Goal: Information Seeking & Learning: Learn about a topic

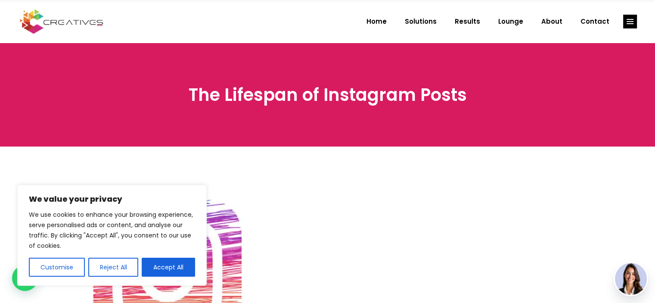
click at [181, 260] on button "Accept All" at bounding box center [168, 267] width 53 height 19
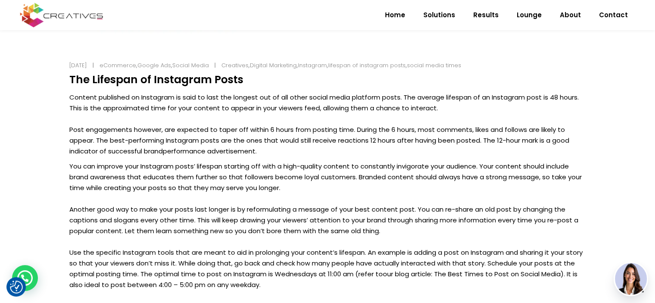
scroll to position [302, 0]
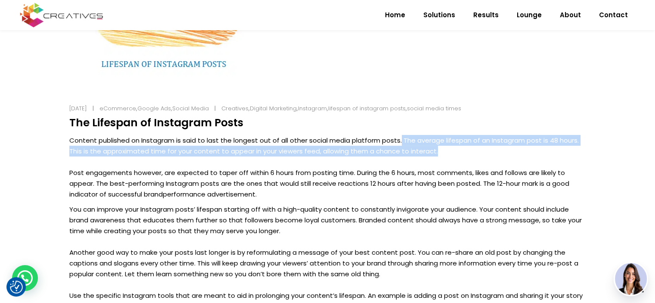
drag, startPoint x: 408, startPoint y: 141, endPoint x: 479, endPoint y: 151, distance: 71.8
click at [479, 151] on p "Content published on Instagram is said to last the longest out of all other soc…" at bounding box center [327, 167] width 517 height 65
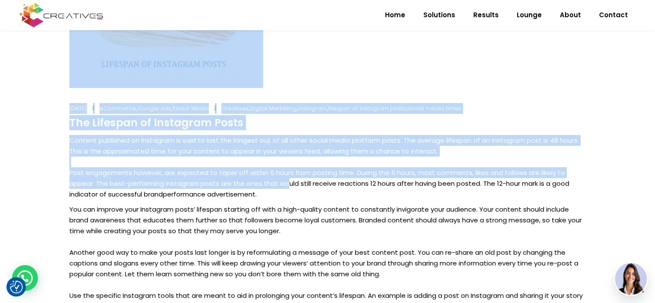
drag, startPoint x: 58, startPoint y: 166, endPoint x: 309, endPoint y: 177, distance: 251.5
click at [289, 179] on div "[DATE] eCommerce , Google Ads , Social Media Creatives , Digital Marketing , In…" at bounding box center [327, 189] width 655 height 688
drag, startPoint x: 309, startPoint y: 177, endPoint x: 284, endPoint y: 194, distance: 30.7
click at [309, 177] on p "Content published on Instagram is said to last the longest out of all other soc…" at bounding box center [327, 167] width 517 height 65
click at [283, 187] on p "Content published on Instagram is said to last the longest out of all other soc…" at bounding box center [327, 167] width 517 height 65
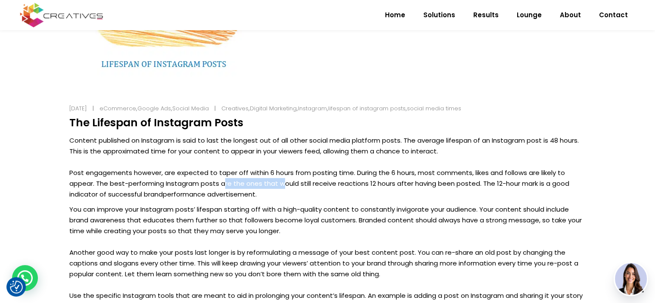
drag, startPoint x: 281, startPoint y: 188, endPoint x: 225, endPoint y: 178, distance: 56.4
click at [225, 178] on p "Content published on Instagram is said to last the longest out of all other soc…" at bounding box center [327, 167] width 517 height 65
click at [224, 178] on p "Content published on Instagram is said to last the longest out of all other soc…" at bounding box center [327, 167] width 517 height 65
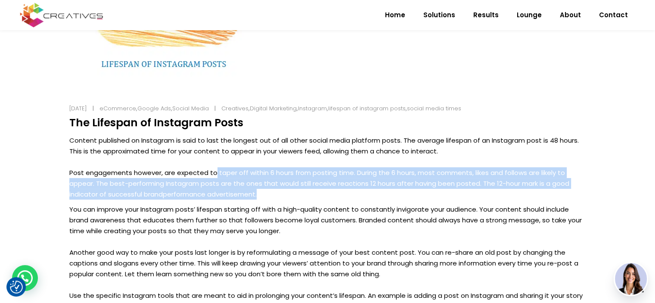
drag, startPoint x: 268, startPoint y: 193, endPoint x: 215, endPoint y: 177, distance: 55.2
click at [215, 178] on p "Content published on Instagram is said to last the longest out of all other soc…" at bounding box center [327, 167] width 517 height 65
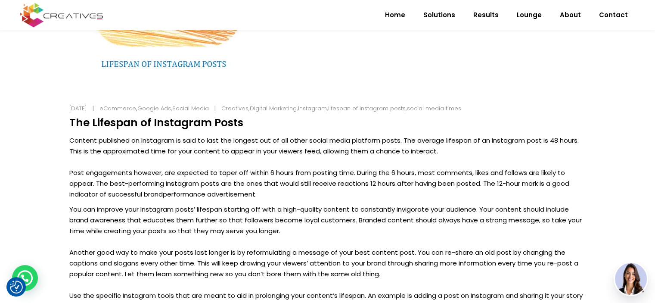
click at [215, 177] on p "Content published on Instagram is said to last the longest out of all other soc…" at bounding box center [327, 167] width 517 height 65
drag, startPoint x: 215, startPoint y: 173, endPoint x: 243, endPoint y: 173, distance: 27.6
click at [243, 173] on p "Content published on Instagram is said to last the longest out of all other soc…" at bounding box center [327, 167] width 517 height 65
copy p "taper off"
drag, startPoint x: 343, startPoint y: 192, endPoint x: 500, endPoint y: 183, distance: 156.7
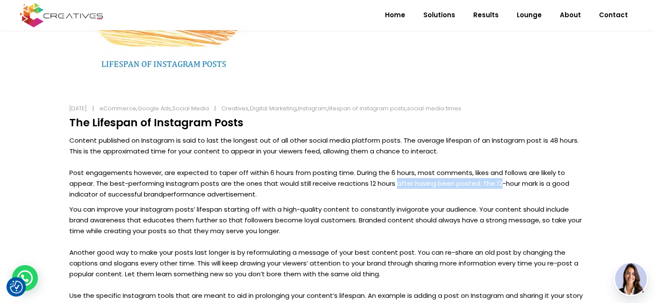
click at [500, 184] on p "Content published on Instagram is said to last the longest out of all other soc…" at bounding box center [327, 167] width 517 height 65
click at [500, 183] on p "Content published on Instagram is said to last the longest out of all other soc…" at bounding box center [327, 167] width 517 height 65
click at [483, 181] on p "Content published on Instagram is said to last the longest out of all other soc…" at bounding box center [327, 167] width 517 height 65
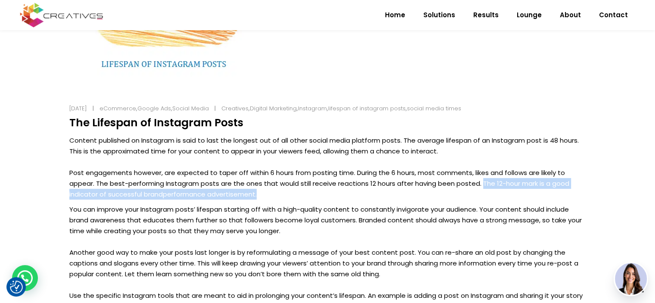
drag, startPoint x: 481, startPoint y: 180, endPoint x: 486, endPoint y: 190, distance: 11.6
click at [486, 190] on p "Content published on Instagram is said to last the longest out of all other soc…" at bounding box center [327, 167] width 517 height 65
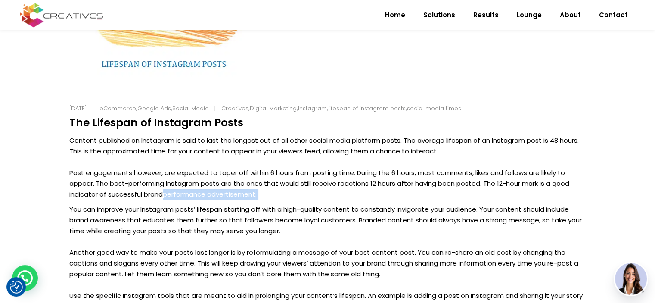
drag, startPoint x: 486, startPoint y: 190, endPoint x: 236, endPoint y: 198, distance: 250.5
click at [187, 198] on p "Content published on Instagram is said to last the longest out of all other soc…" at bounding box center [327, 167] width 517 height 65
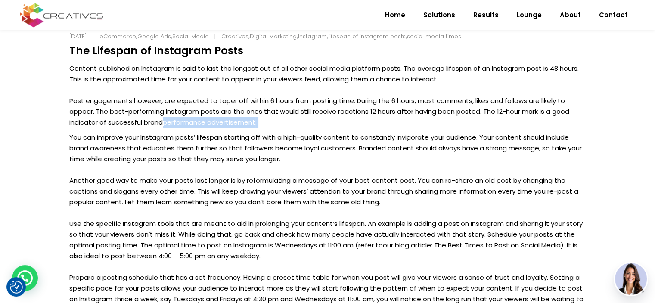
scroll to position [388, 0]
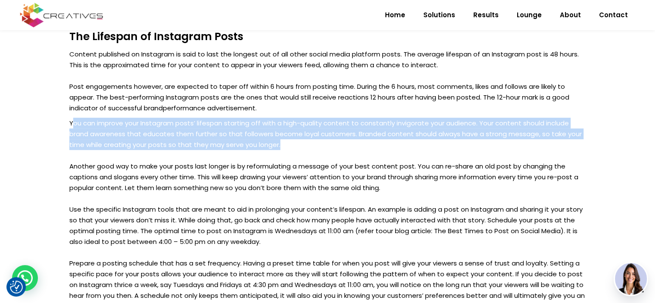
drag, startPoint x: 283, startPoint y: 146, endPoint x: 73, endPoint y: 120, distance: 211.0
click at [73, 120] on p "You can improve your Instagram posts’ lifespan starting off with a high-quality…" at bounding box center [327, 225] width 517 height 215
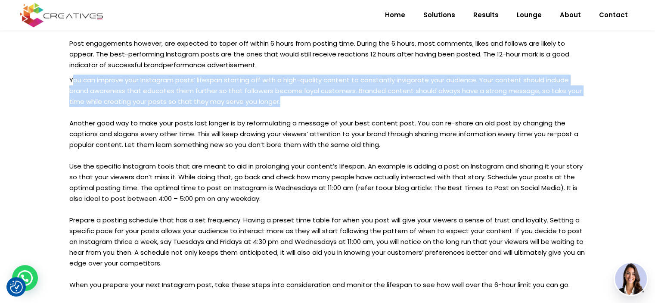
scroll to position [433, 0]
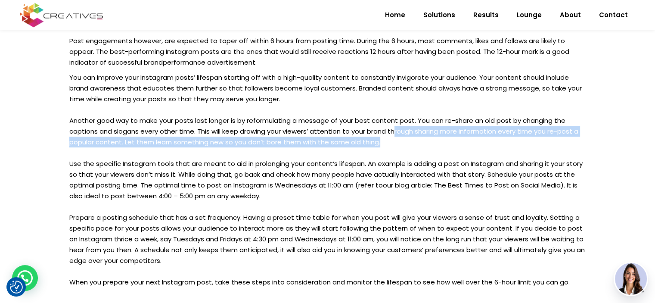
drag, startPoint x: 415, startPoint y: 144, endPoint x: 394, endPoint y: 136, distance: 22.6
click at [394, 136] on p "You can improve your Instagram posts’ lifespan starting off with a high-quality…" at bounding box center [327, 179] width 517 height 215
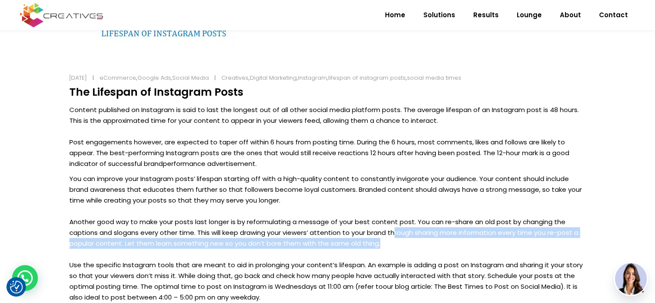
scroll to position [345, 0]
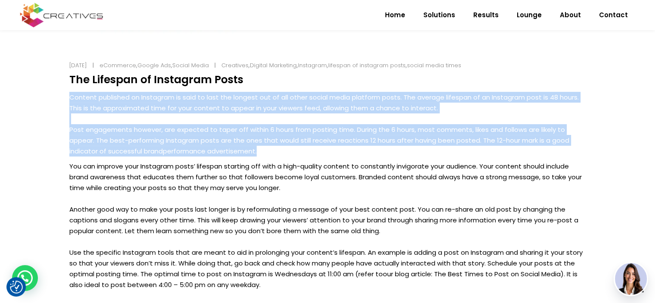
drag, startPoint x: 69, startPoint y: 95, endPoint x: 320, endPoint y: 153, distance: 256.9
click at [320, 153] on p "Content published on Instagram is said to last the longest out of all other soc…" at bounding box center [327, 124] width 517 height 65
click at [239, 119] on p "Content published on Instagram is said to last the longest out of all other soc…" at bounding box center [327, 124] width 517 height 65
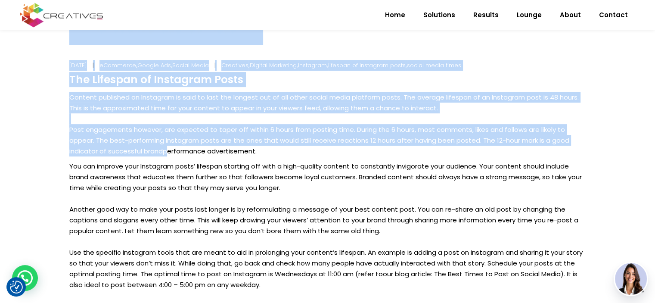
drag, startPoint x: 69, startPoint y: 96, endPoint x: 171, endPoint y: 156, distance: 118.2
click at [171, 156] on div "[DATE] eCommerce , Google Ads , Social Media Creatives , Digital Marketing , In…" at bounding box center [328, 152] width 539 height 640
click at [171, 155] on link "performance advertisement" at bounding box center [209, 151] width 93 height 9
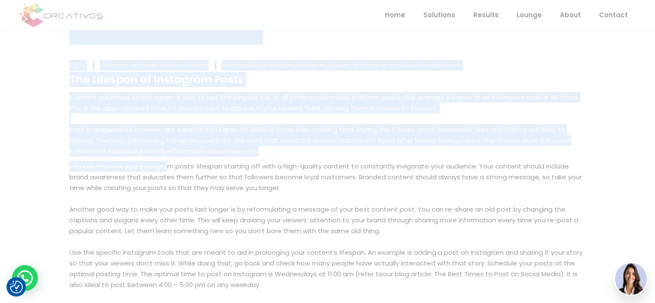
click at [78, 103] on p "Content published on Instagram is said to last the longest out of all other soc…" at bounding box center [327, 124] width 517 height 65
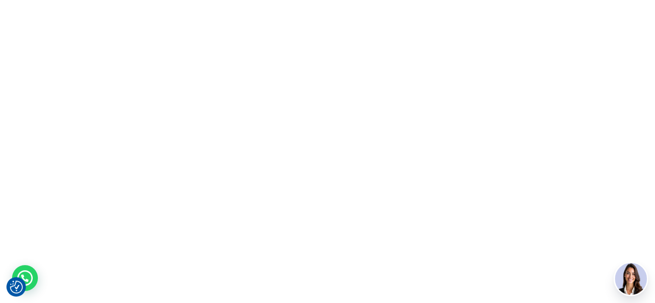
scroll to position [0, 0]
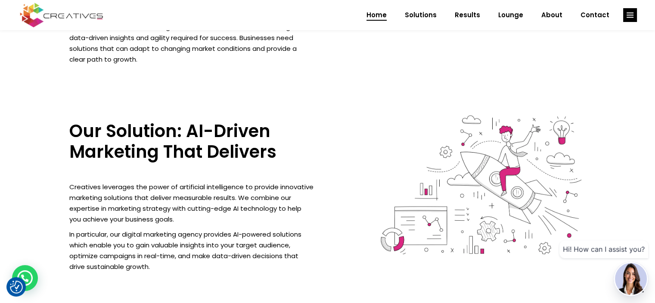
scroll to position [862, 0]
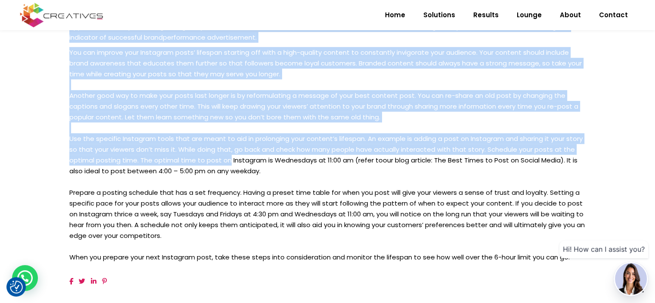
scroll to position [474, 0]
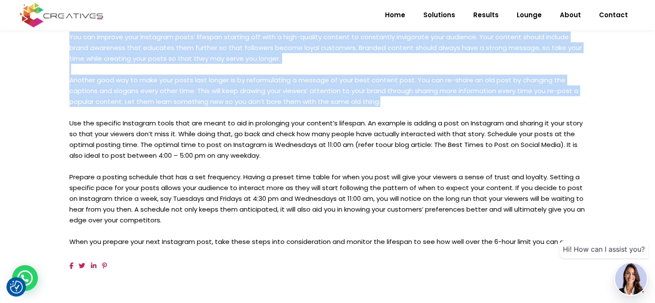
drag, startPoint x: 70, startPoint y: 96, endPoint x: 380, endPoint y: 106, distance: 310.9
click at [380, 106] on div "The Lifespan of Instagram Posts Content published on Instagram is said to last …" at bounding box center [327, 95] width 517 height 303
copy div "Content published on Instagram is said to last the longest out of all other soc…"
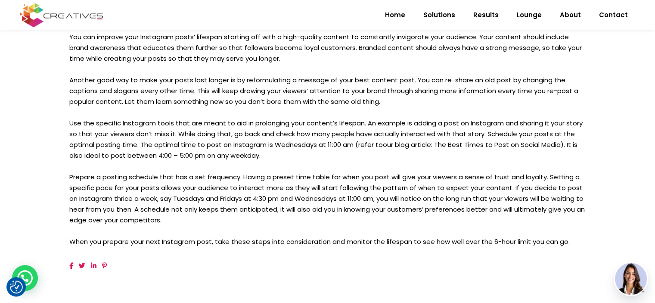
click at [313, 113] on p "You can improve your Instagram posts’ lifespan starting off with a high-quality…" at bounding box center [327, 138] width 517 height 215
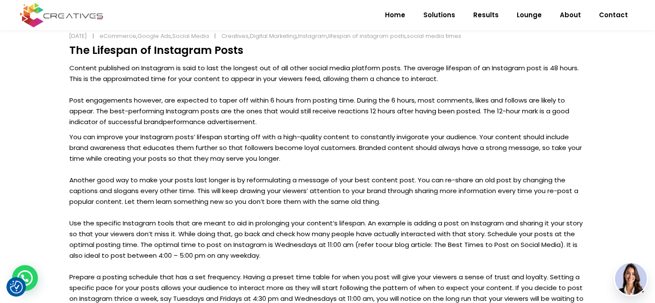
scroll to position [302, 0]
